Goal: Navigation & Orientation: Understand site structure

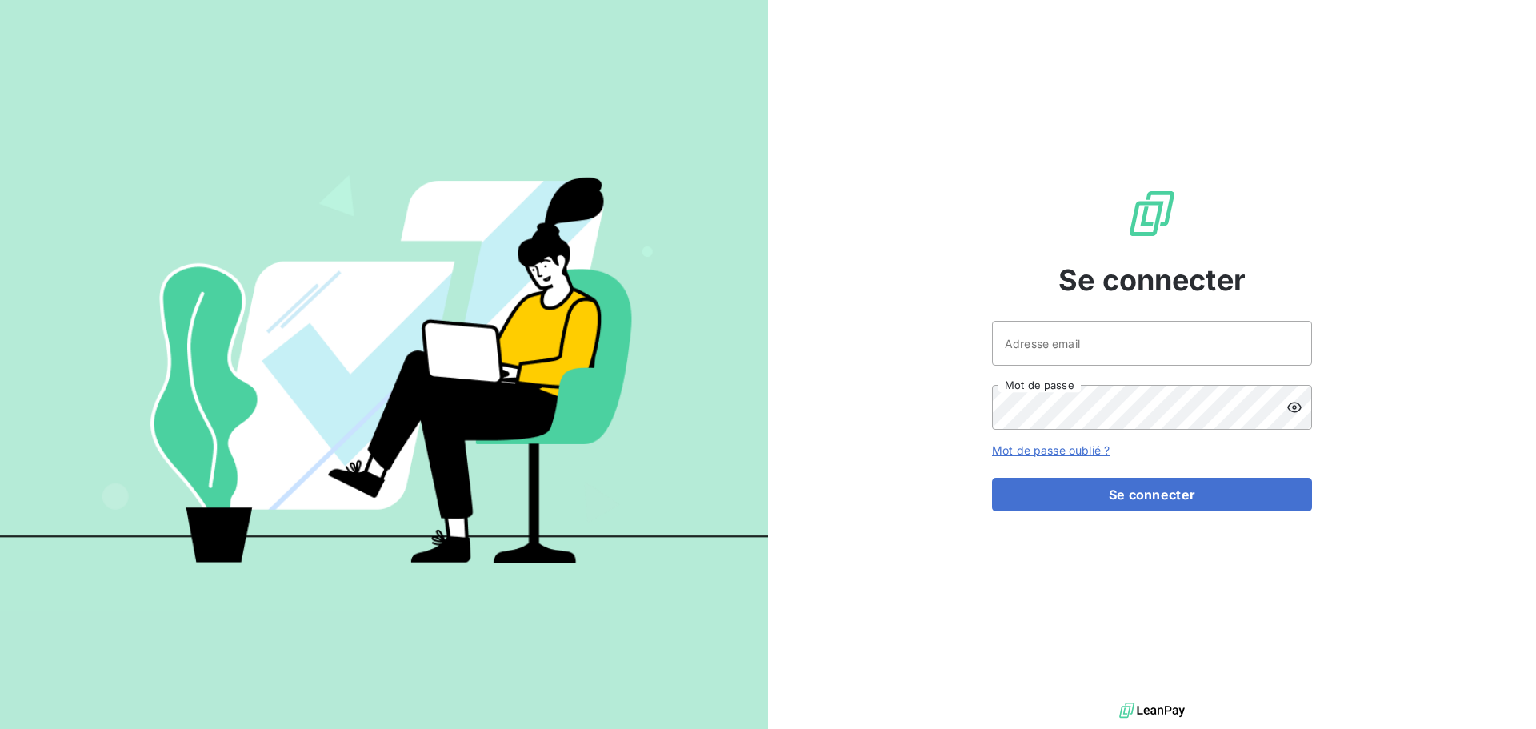
click at [0, 0] on div at bounding box center [0, 0] width 0 height 0
click at [1203, 728] on div at bounding box center [768, 729] width 1536 height 0
type input "crecan@oet.fr"
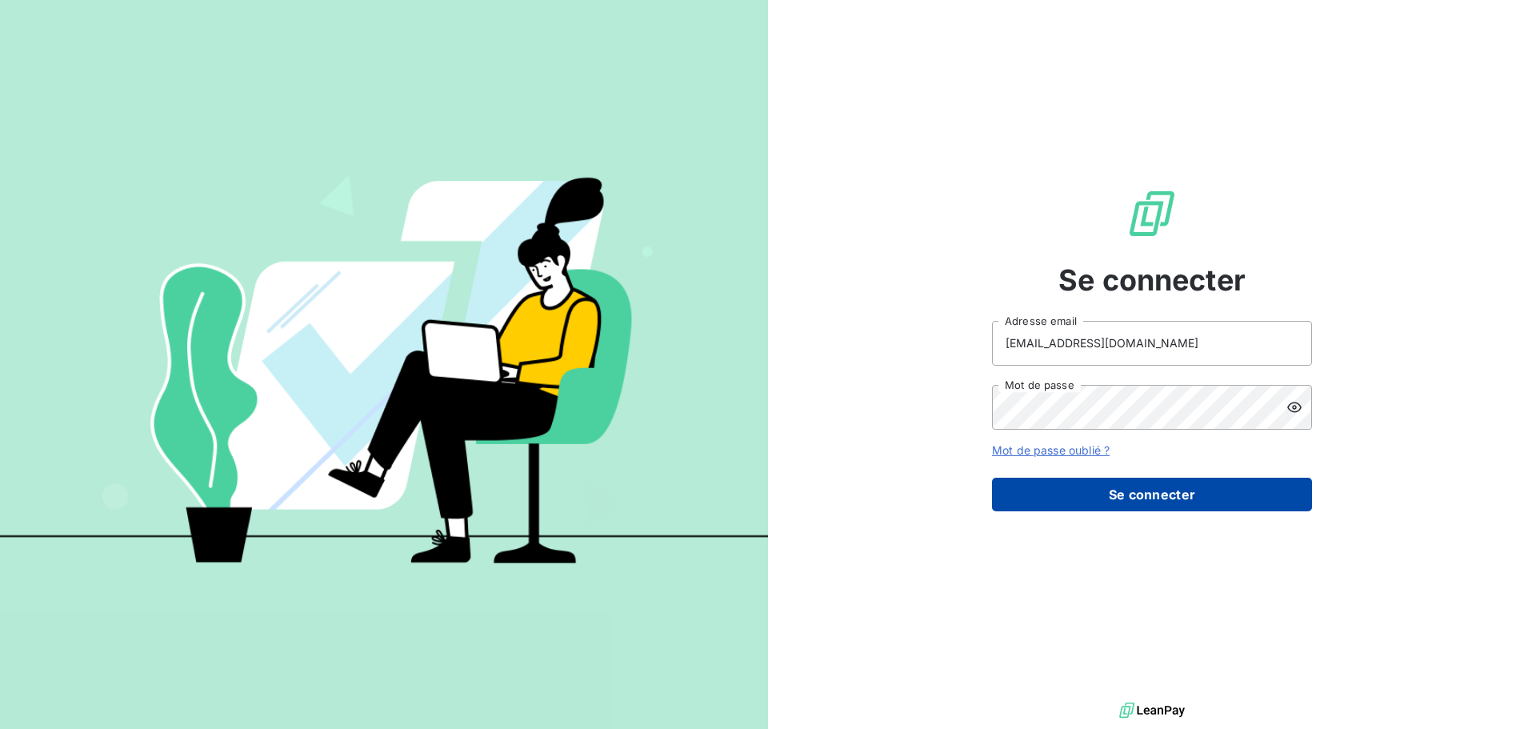
click at [1195, 486] on button "Se connecter" at bounding box center [1152, 495] width 320 height 34
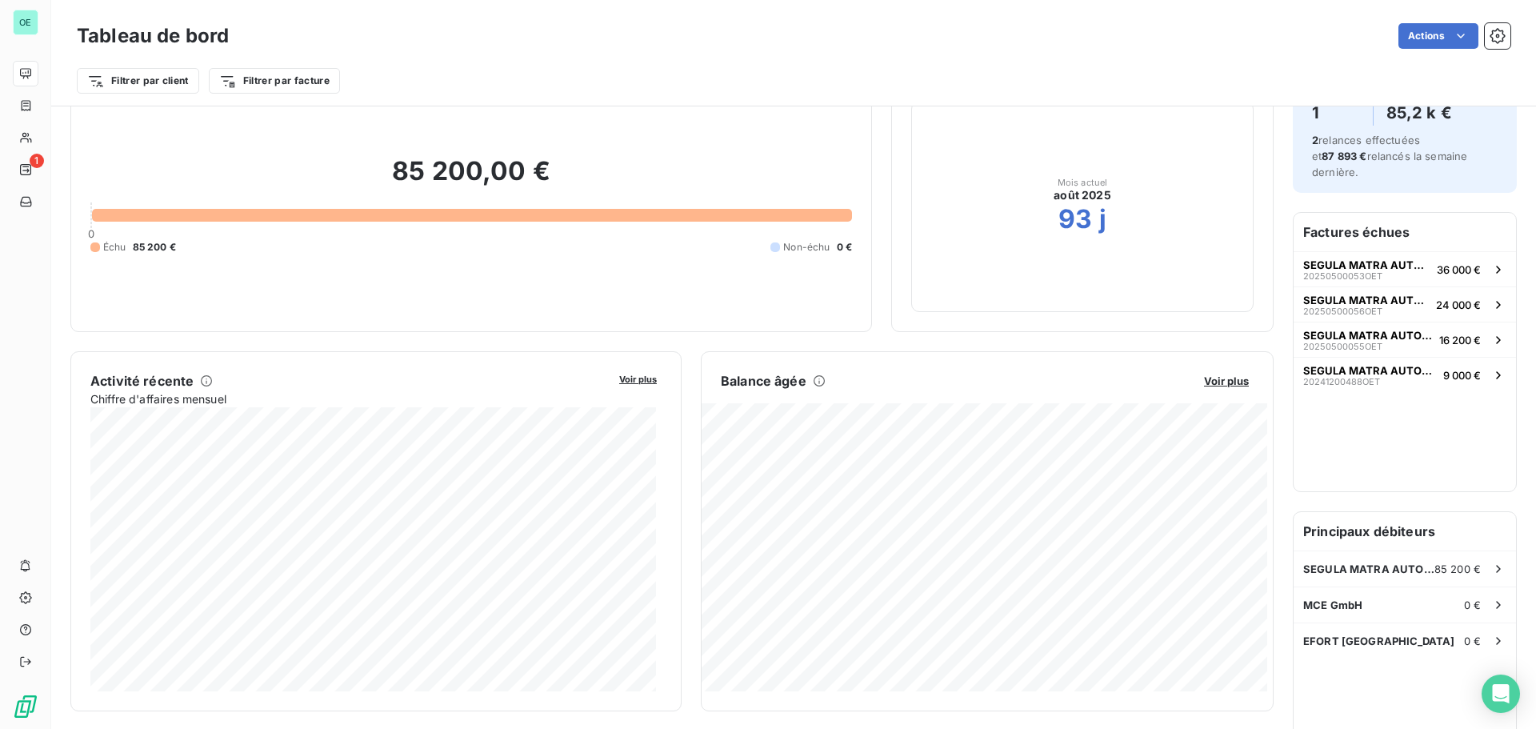
scroll to position [161, 0]
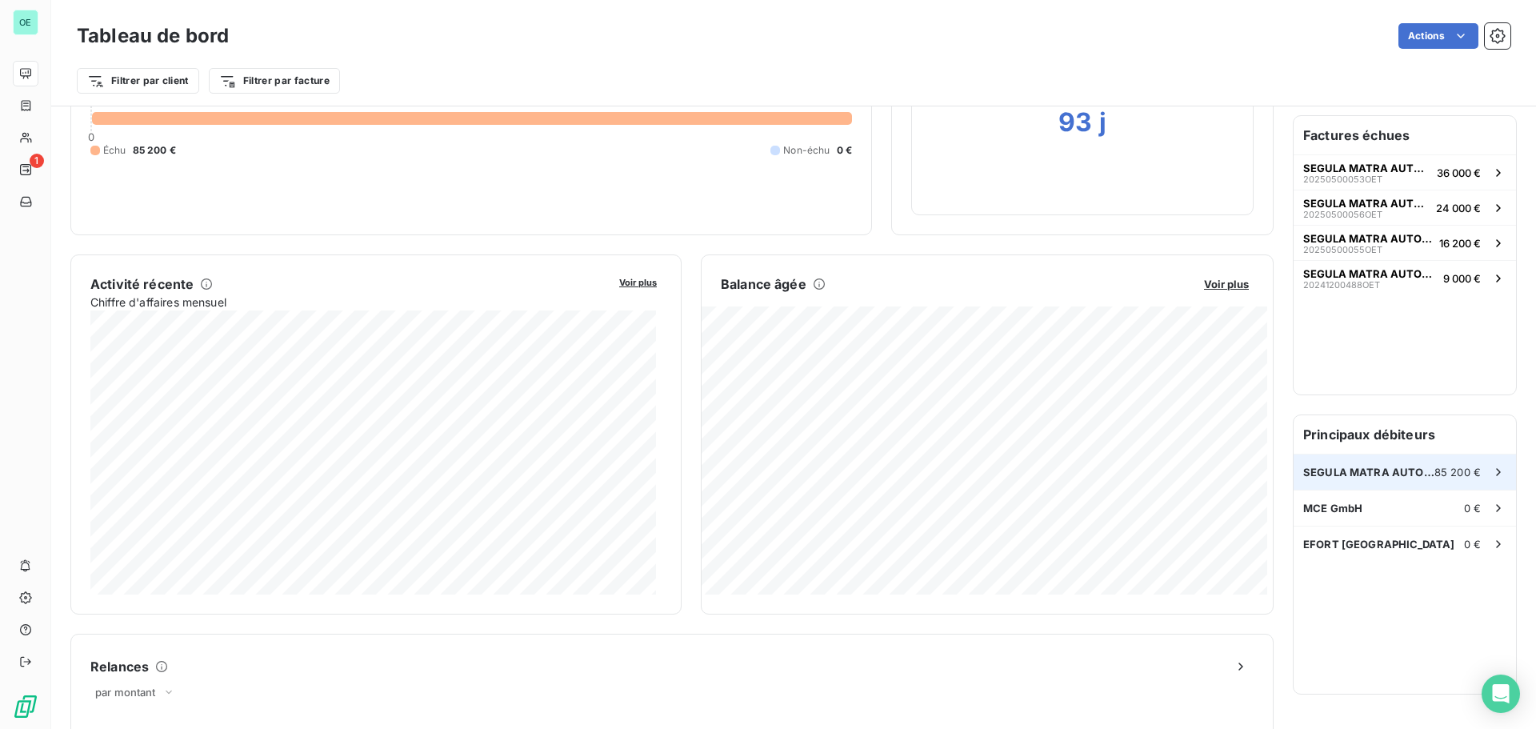
click at [1405, 466] on span "SEGULA MATRA AUTOMOTIVE" at bounding box center [1369, 472] width 131 height 13
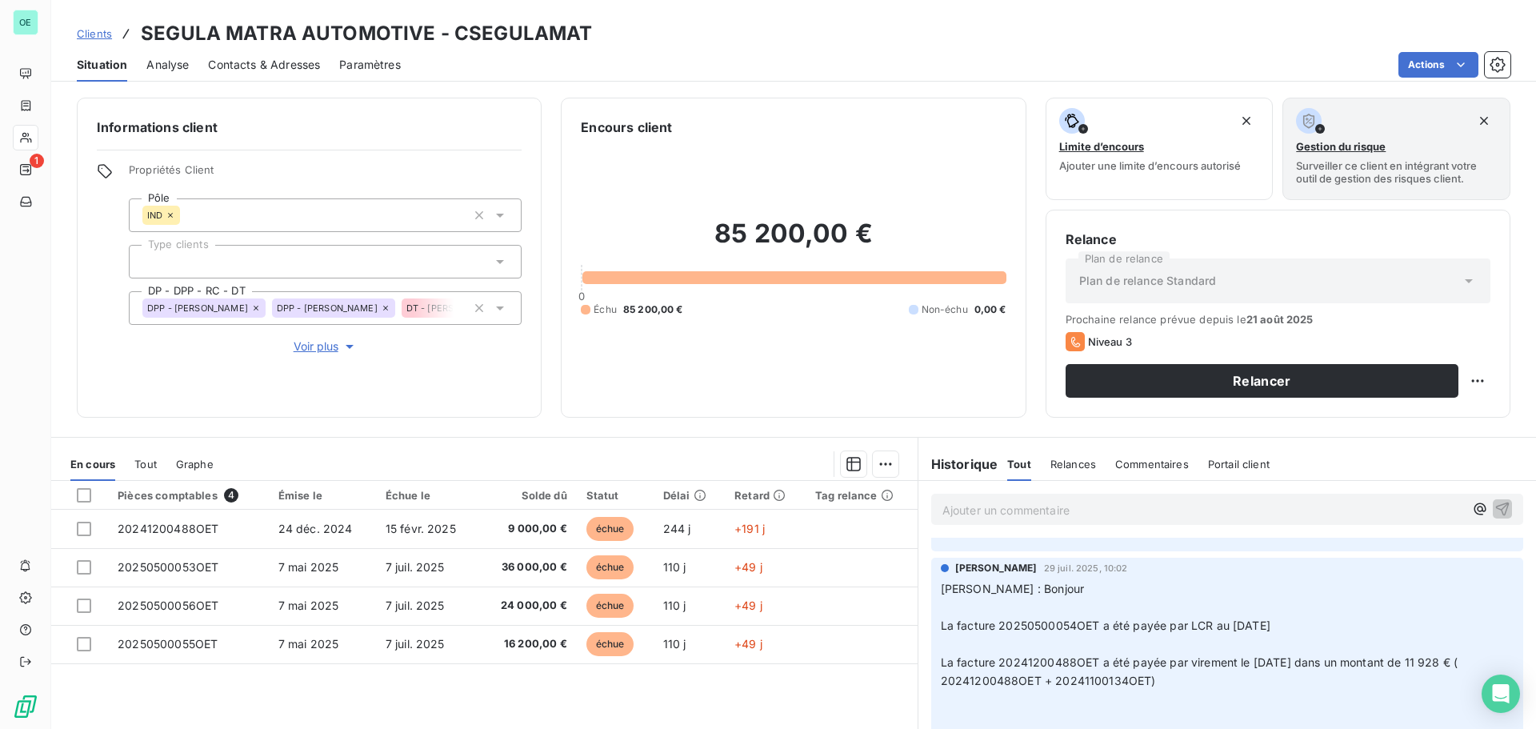
scroll to position [480, 0]
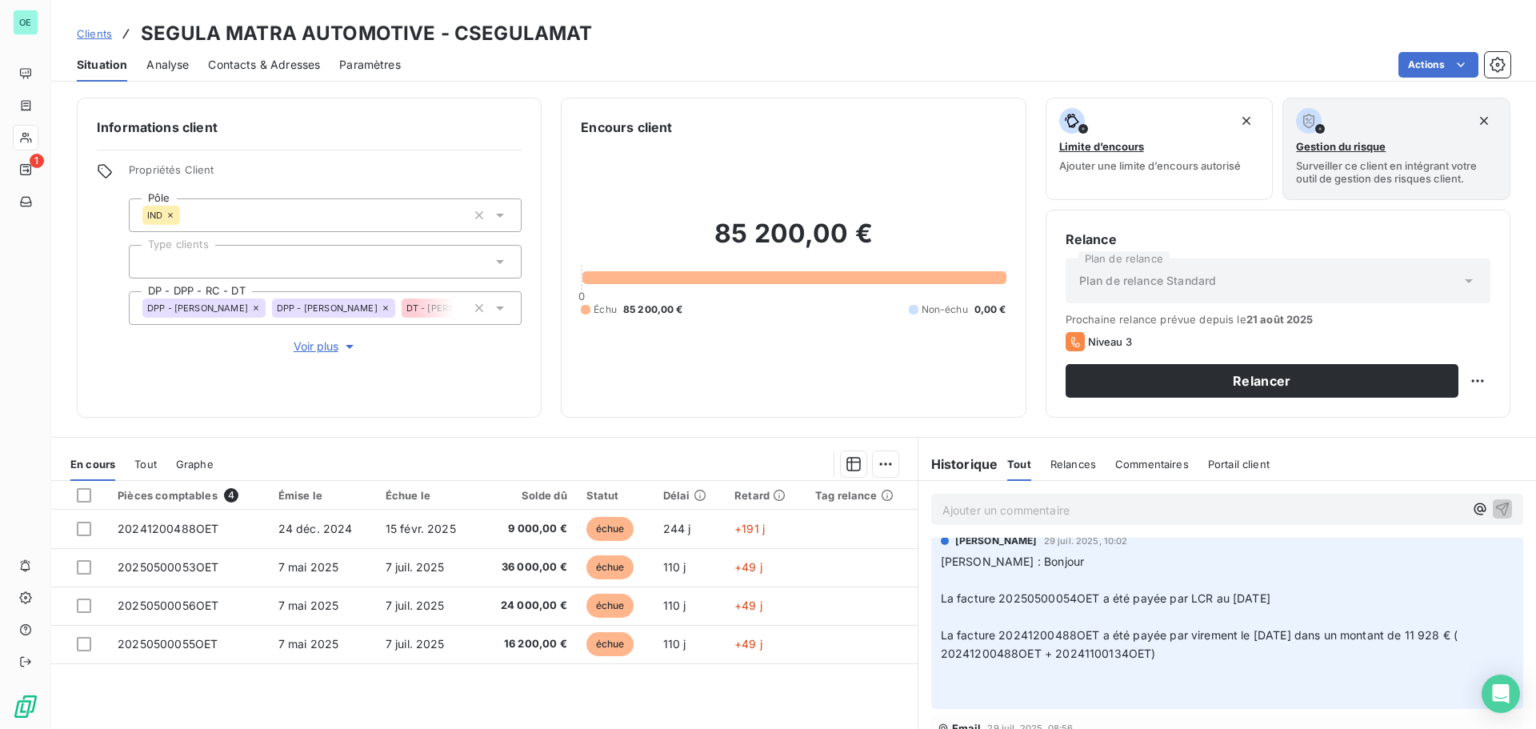
click at [1064, 458] on span "Relances" at bounding box center [1074, 464] width 46 height 13
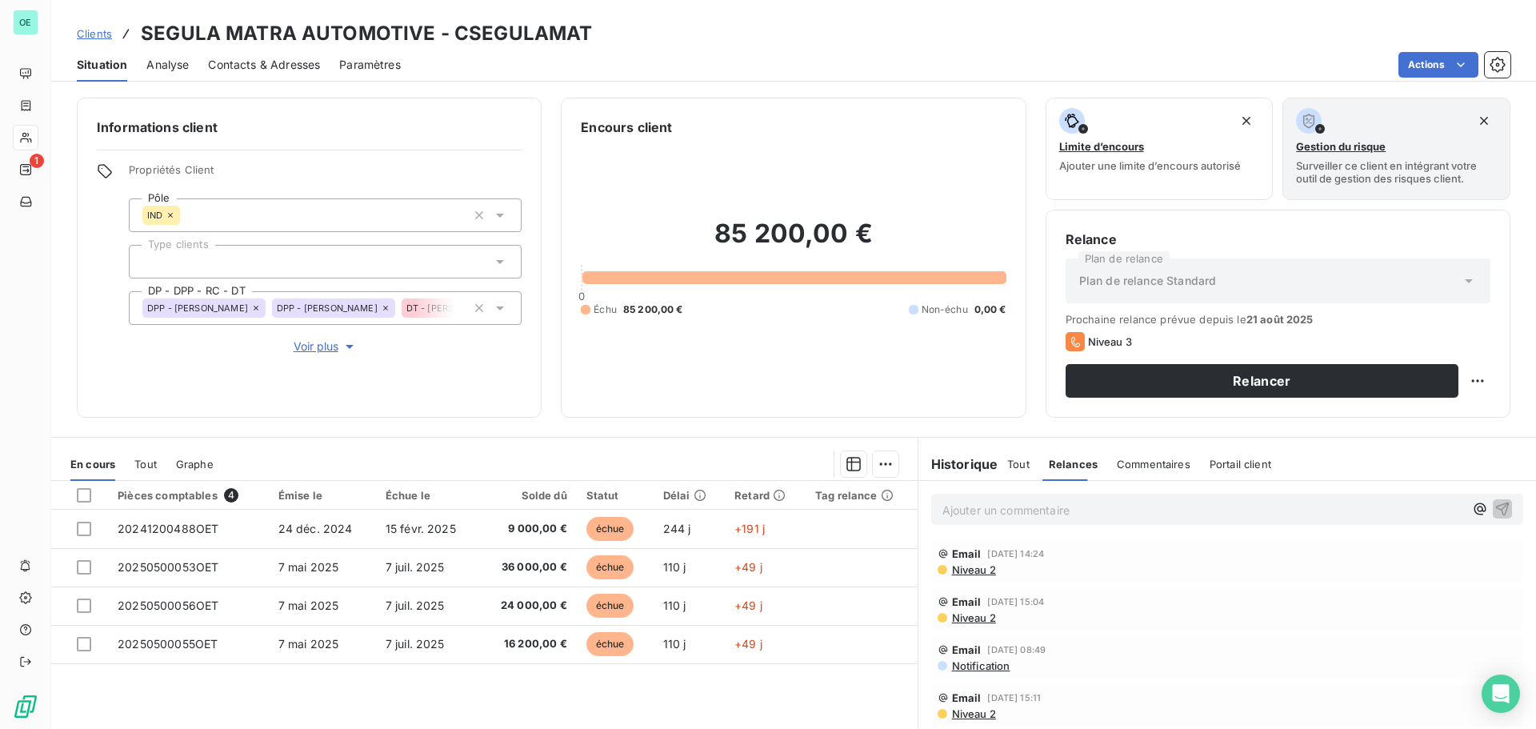
scroll to position [0, 0]
click at [1161, 463] on span "Commentaires" at bounding box center [1154, 464] width 74 height 13
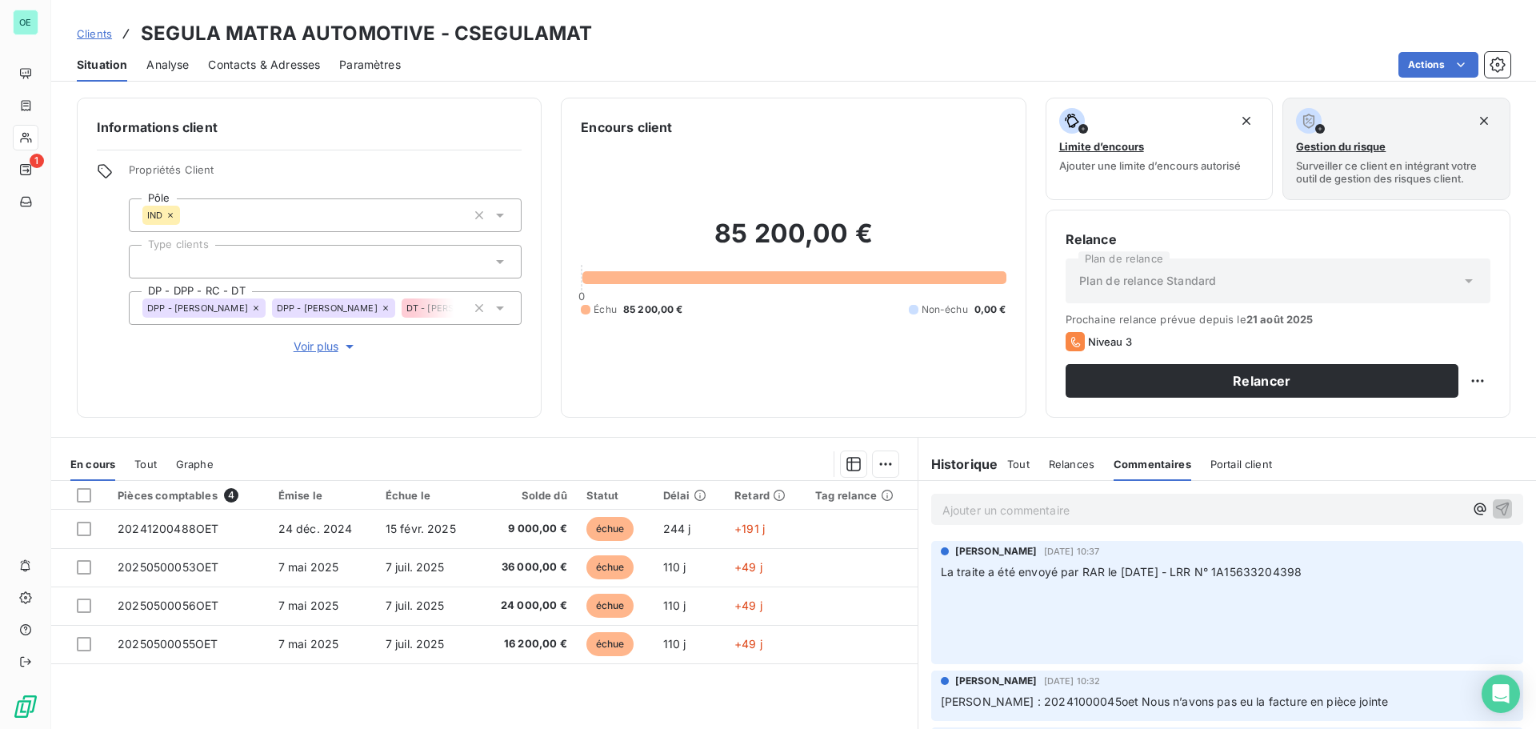
click at [1072, 458] on span "Relances" at bounding box center [1072, 464] width 46 height 13
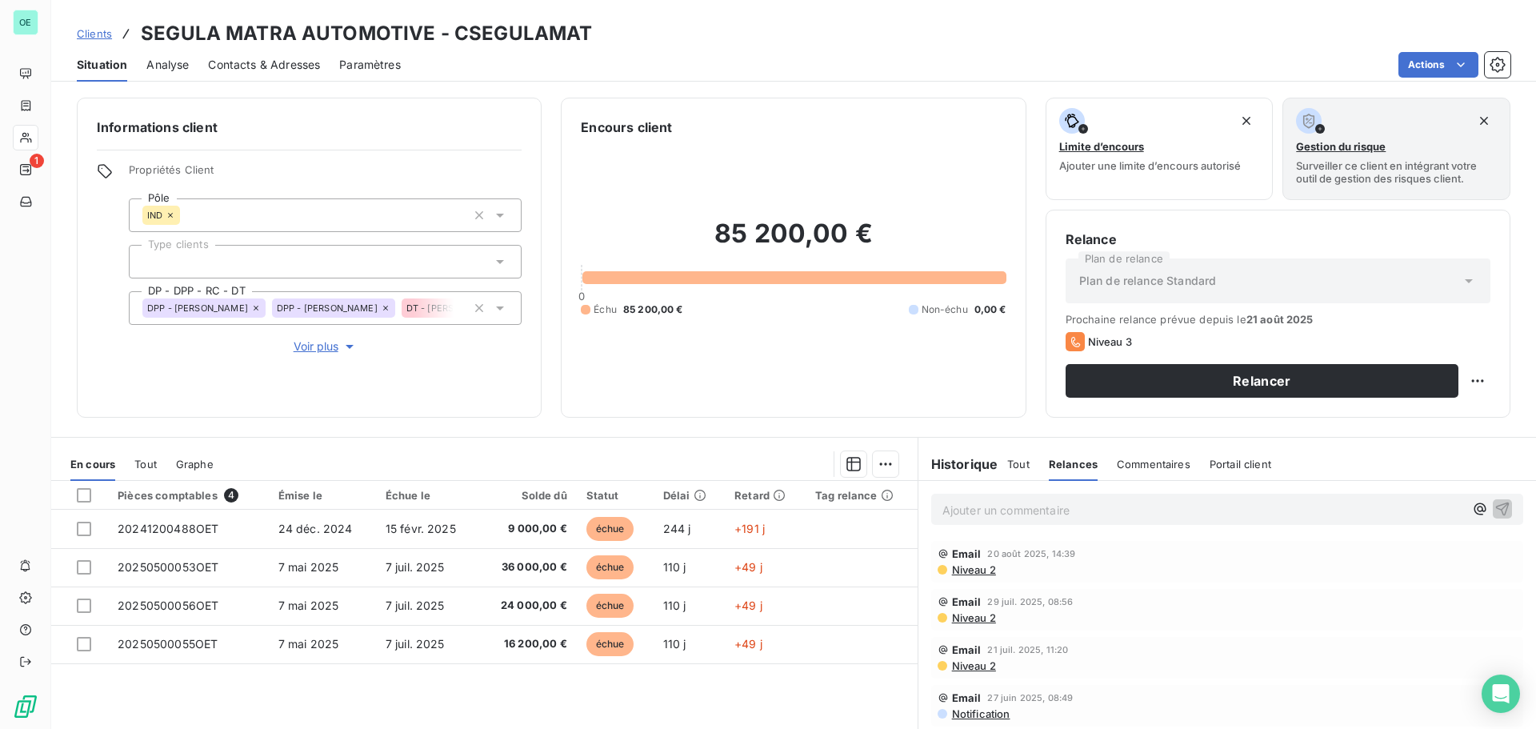
click at [1132, 458] on span "Commentaires" at bounding box center [1154, 464] width 74 height 13
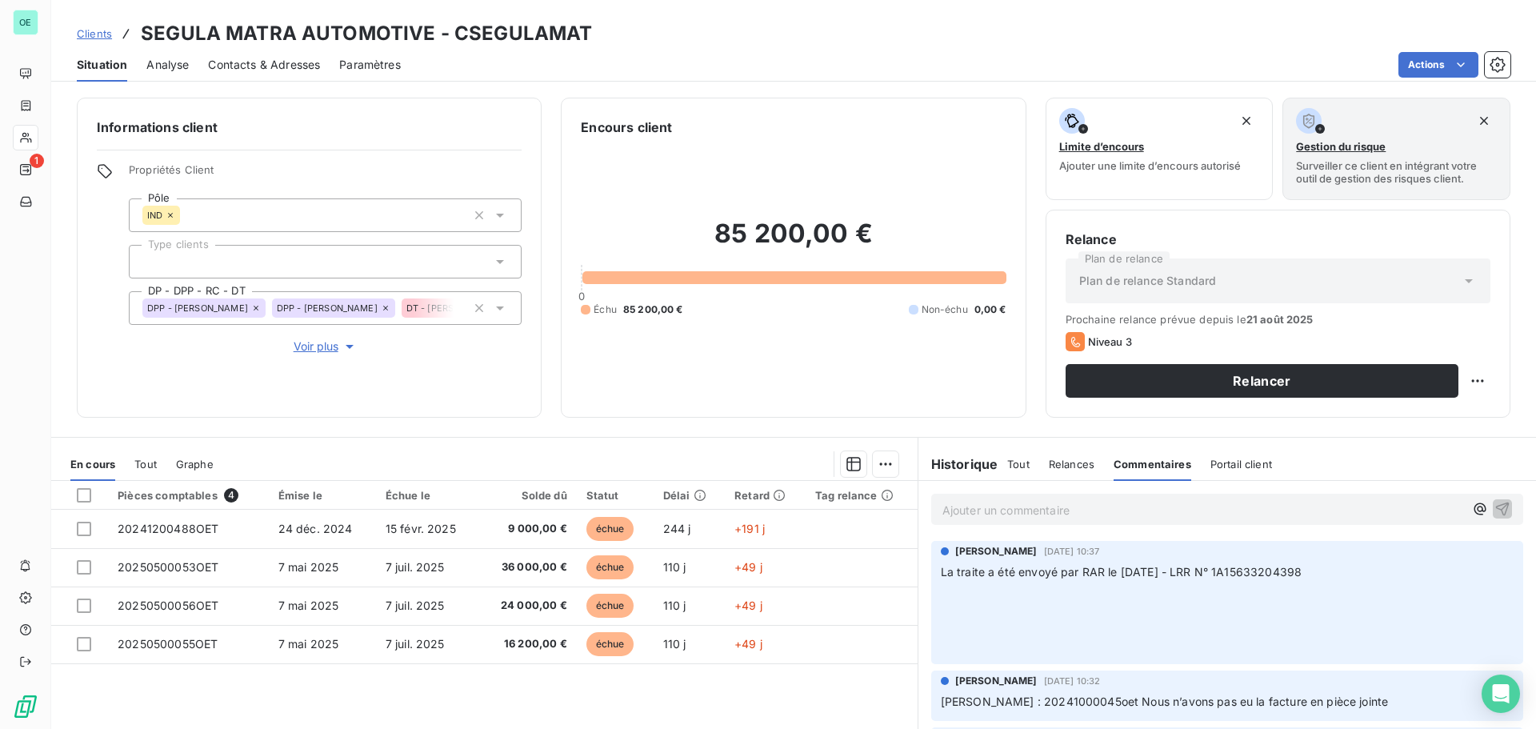
click at [1224, 455] on div "Portail client" at bounding box center [1242, 464] width 62 height 34
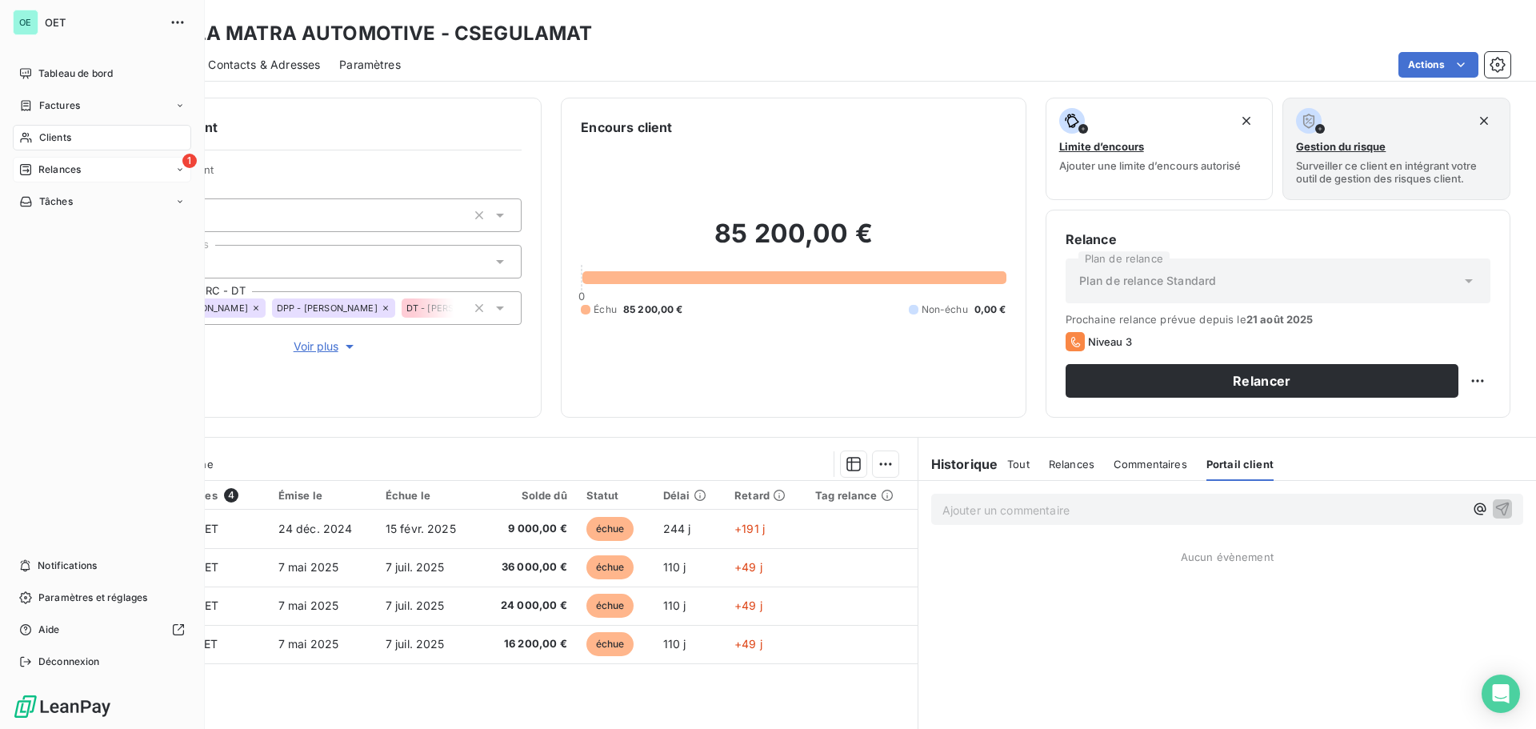
click at [72, 161] on div "1 Relances" at bounding box center [102, 170] width 178 height 26
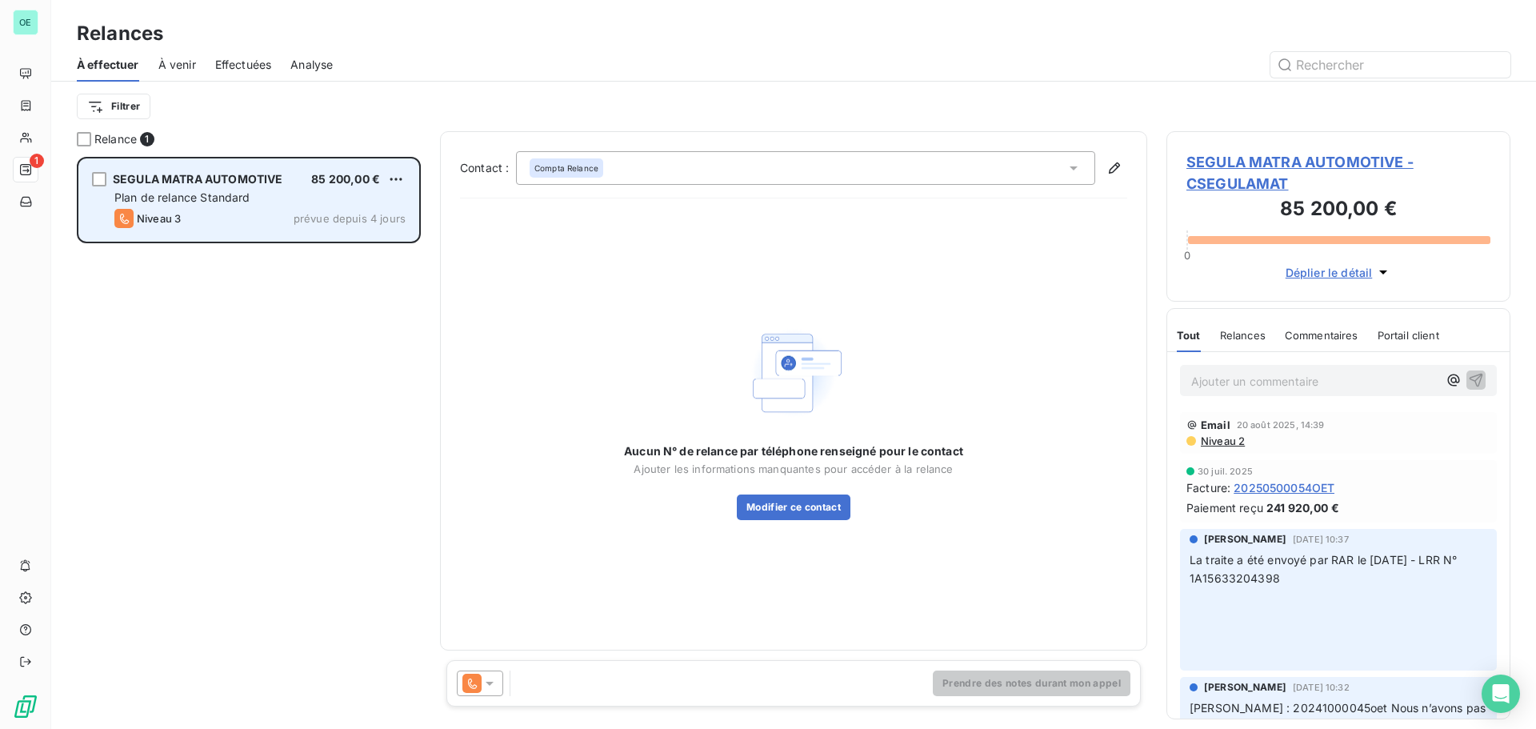
scroll to position [560, 332]
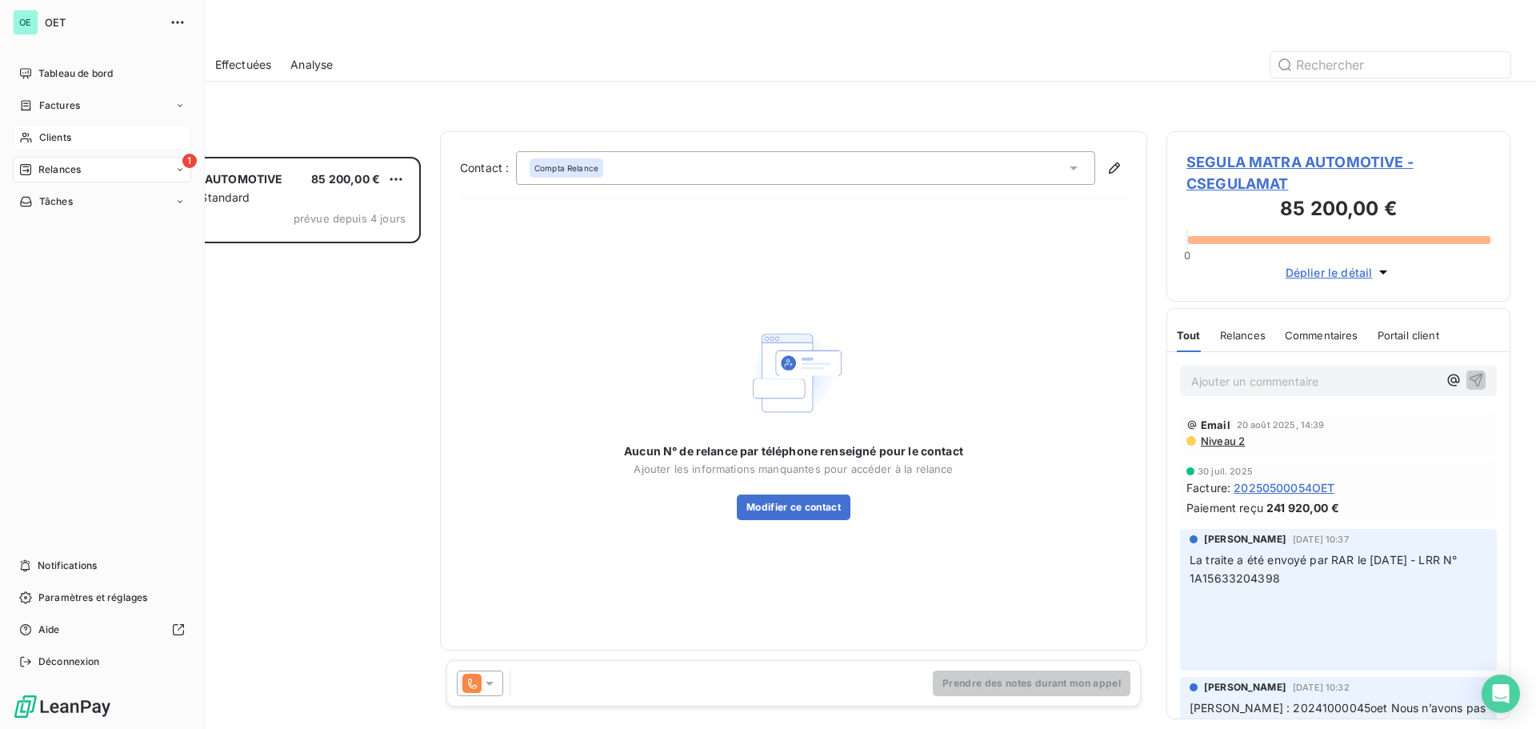
click at [34, 138] on div "Clients" at bounding box center [102, 138] width 178 height 26
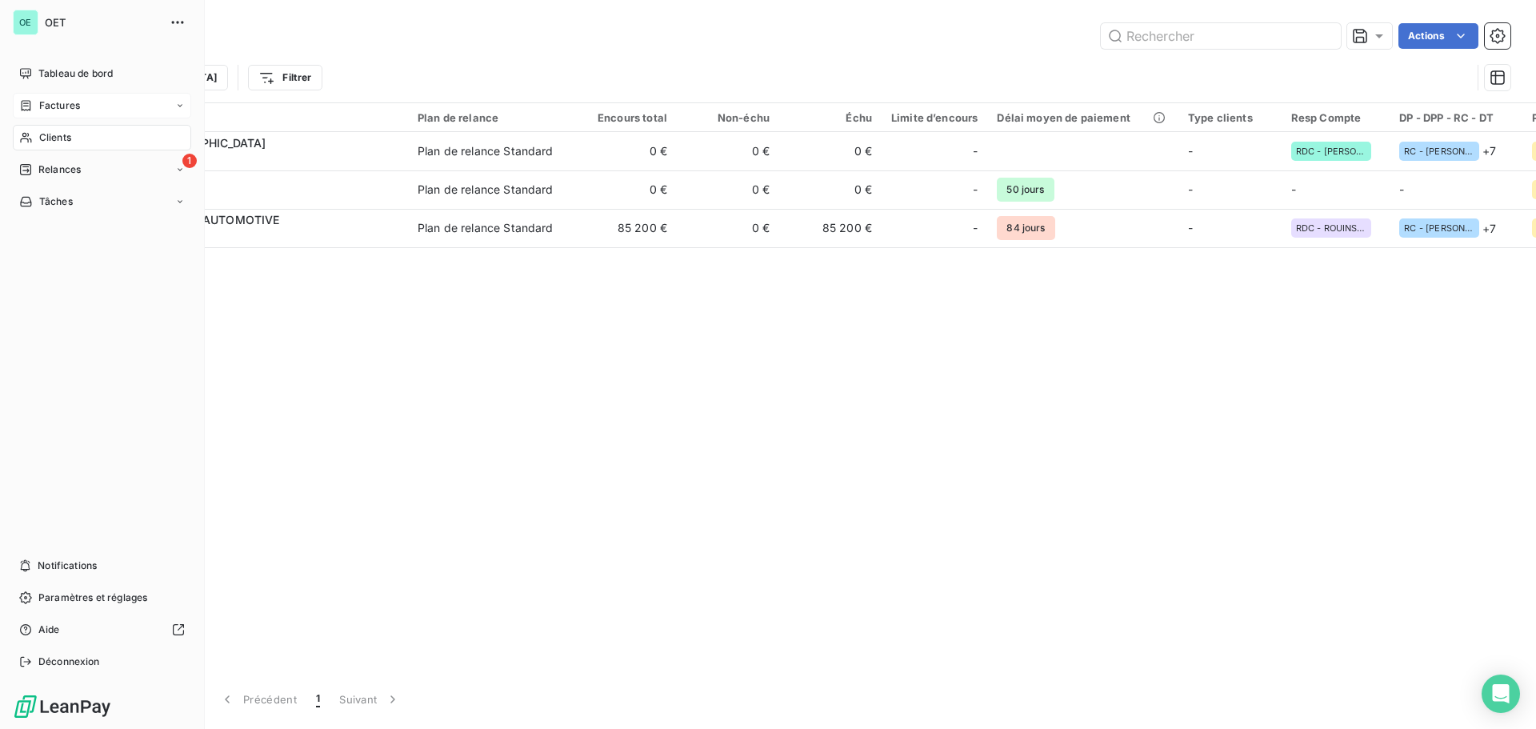
click at [21, 112] on div "Factures" at bounding box center [49, 105] width 61 height 14
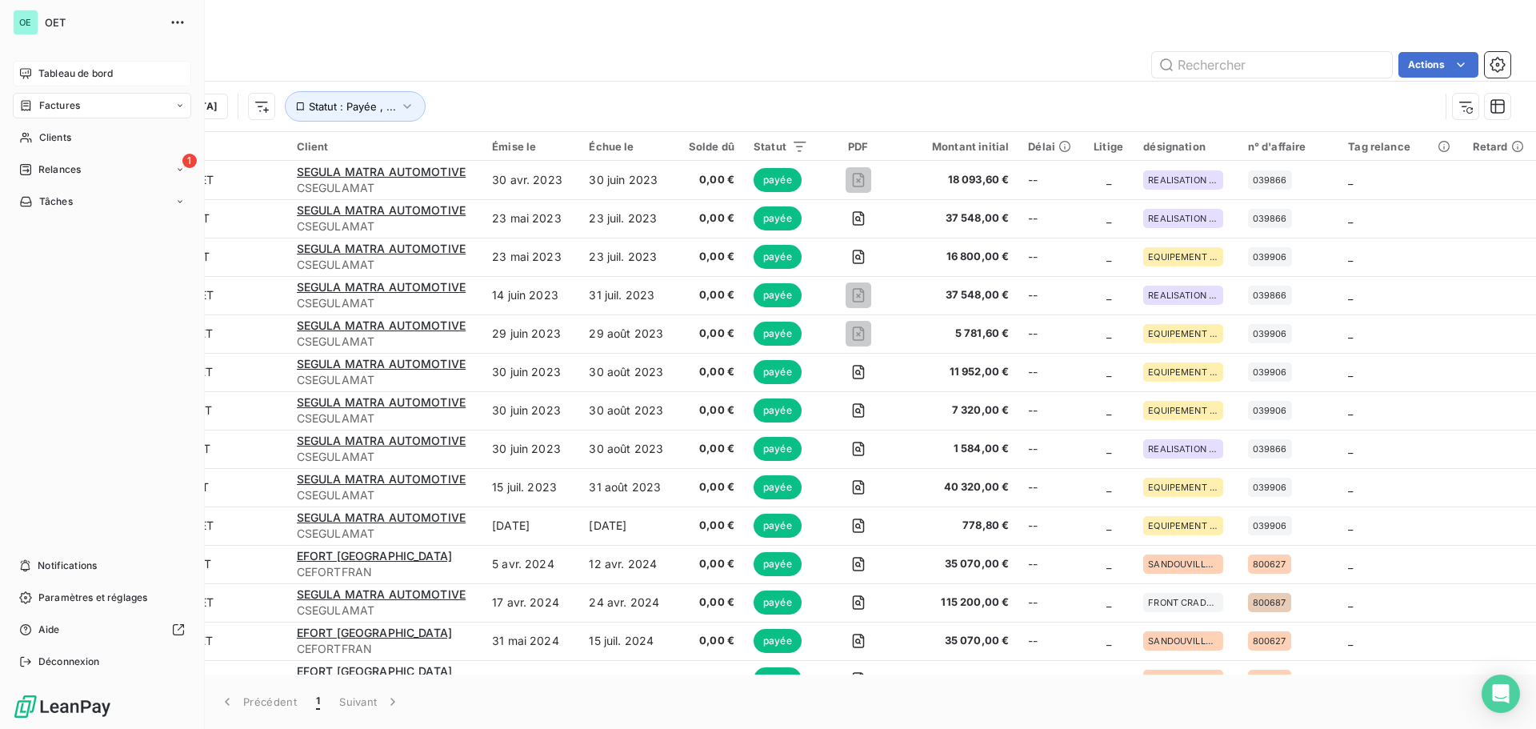
click at [35, 74] on div "Tableau de bord" at bounding box center [102, 74] width 178 height 26
